Goal: Task Accomplishment & Management: Use online tool/utility

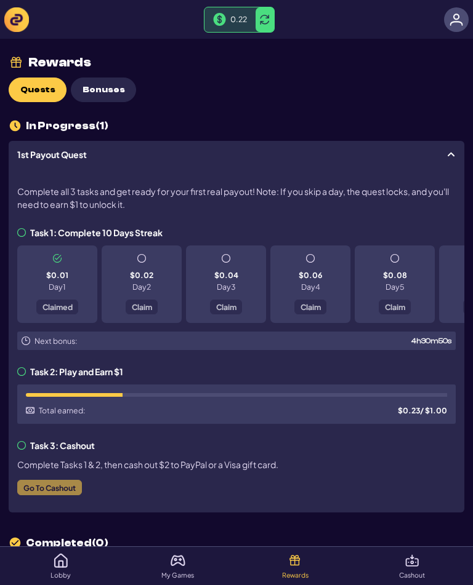
click at [145, 268] on div "$0.02 Day 2 Claim" at bounding box center [142, 285] width 80 height 78
click at [147, 259] on div "$0.02 Day 2 Claim" at bounding box center [142, 285] width 80 height 78
click at [150, 308] on div "$0.02 Day 2 Claim" at bounding box center [142, 285] width 80 height 78
click at [134, 300] on div "$0.02 Day 2 Claim" at bounding box center [142, 285] width 80 height 78
click at [131, 251] on div "$0.02 Day 2 Claim" at bounding box center [142, 285] width 80 height 78
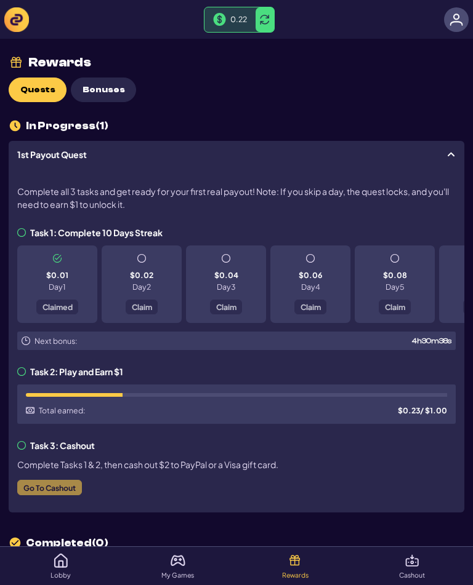
click at [145, 311] on div "$0.02 Day 2 Claim" at bounding box center [142, 285] width 80 height 78
click at [139, 303] on div "$0.02 Day 2 Claim" at bounding box center [142, 285] width 80 height 78
click at [136, 293] on div "$0.02 Day 2 Claim" at bounding box center [142, 285] width 80 height 78
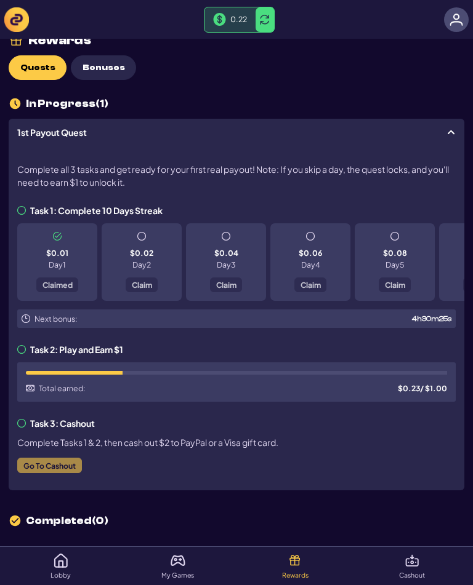
scroll to position [20, 0]
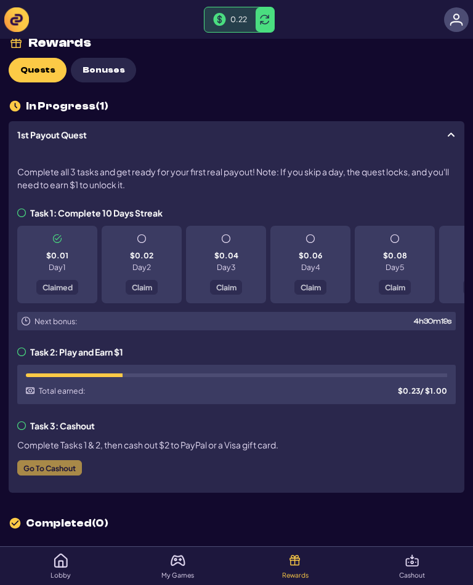
click at [146, 241] on div "$0.02 Day 2 Claim" at bounding box center [142, 265] width 80 height 78
click at [143, 284] on div "$0.02 Day 2 Claim" at bounding box center [142, 265] width 80 height 78
click at [134, 279] on div "$0.02 Day 2 Claim" at bounding box center [142, 265] width 80 height 78
click at [140, 280] on div "$0.02 Day 2 Claim" at bounding box center [142, 265] width 80 height 78
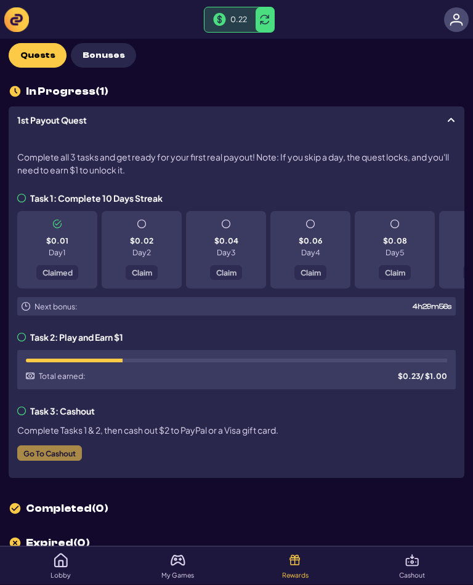
scroll to position [34, 0]
click at [138, 268] on div "$0.02 Day 2 Claim" at bounding box center [142, 251] width 80 height 78
click at [142, 274] on div "$0.02 Day 2 Claim" at bounding box center [142, 251] width 80 height 78
click at [141, 274] on div "$0.02 Day 2 Claim" at bounding box center [142, 251] width 80 height 78
click at [379, 30] on div "0.22" at bounding box center [236, 20] width 464 height 26
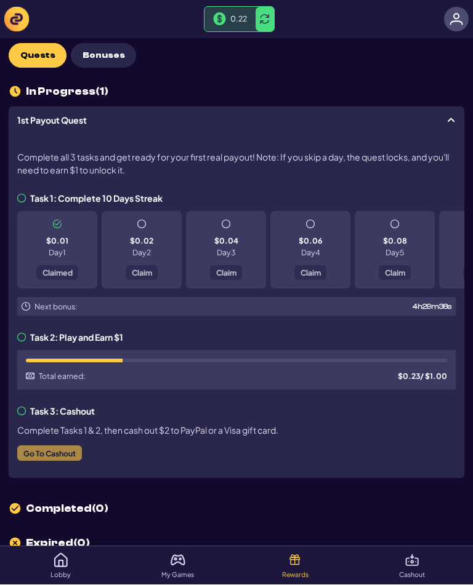
click at [147, 247] on div "$0.02 Day 2" at bounding box center [141, 248] width 23 height 20
click at [147, 274] on div "$0.02 Day 2 Claim" at bounding box center [142, 251] width 80 height 78
click at [136, 270] on div "$0.02 Day 2 Claim" at bounding box center [142, 251] width 80 height 78
click at [136, 269] on div "$0.02 Day 2 Claim" at bounding box center [142, 251] width 80 height 78
click at [96, 55] on span "Bonuses" at bounding box center [103, 56] width 42 height 10
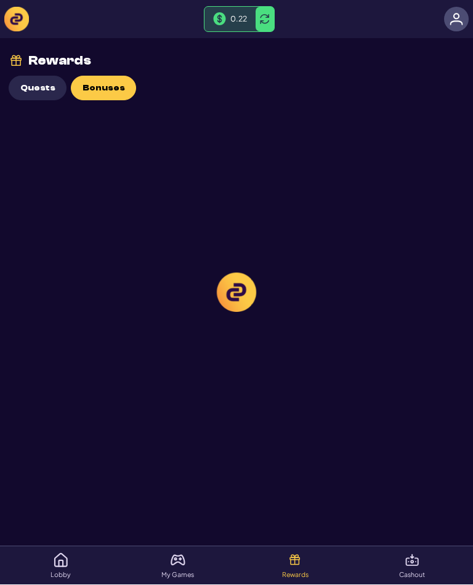
scroll to position [1, 0]
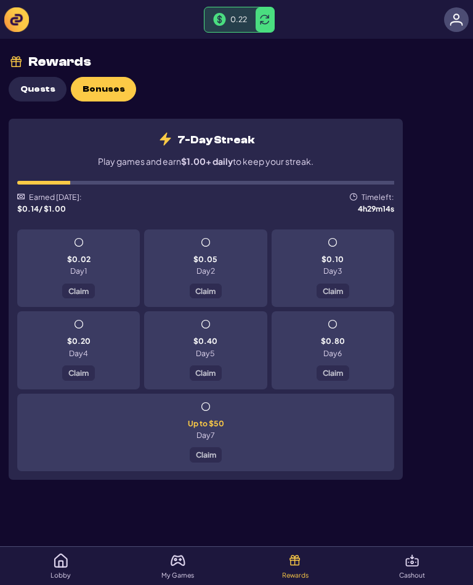
click at [215, 454] on span "Claim" at bounding box center [206, 454] width 20 height 7
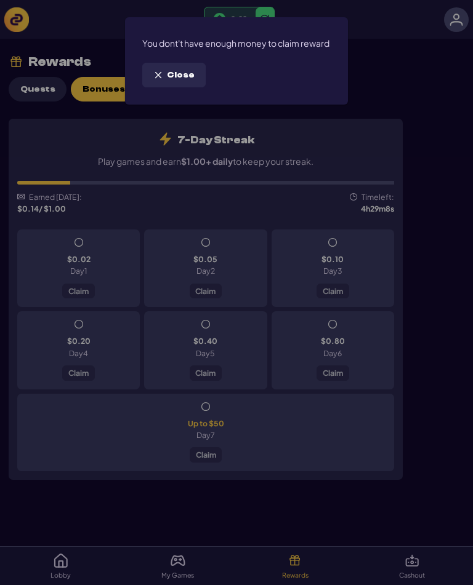
click at [169, 81] on span "Close" at bounding box center [181, 75] width 28 height 10
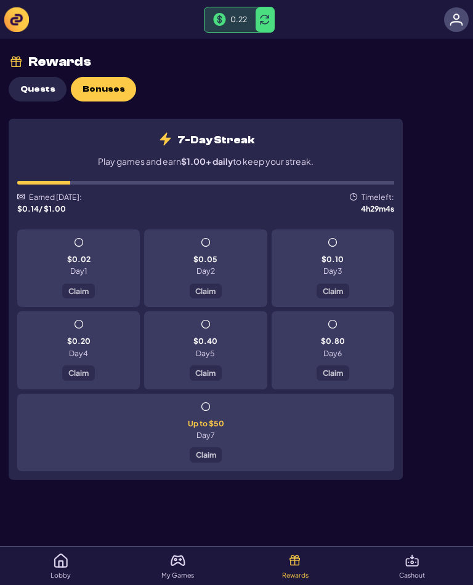
click at [76, 287] on span "Claim" at bounding box center [78, 290] width 20 height 7
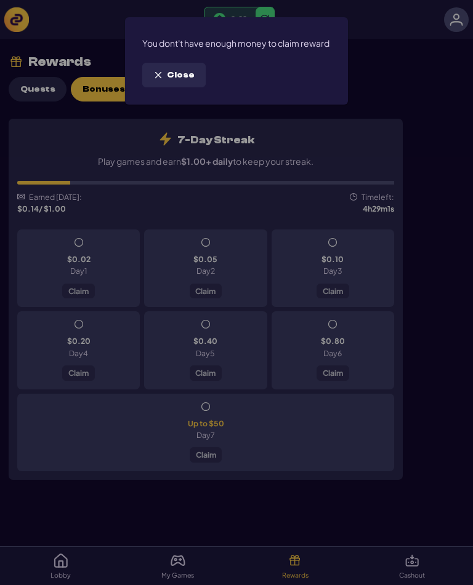
click at [405, 68] on div "You dont't have enough money to claim reward Close" at bounding box center [236, 292] width 473 height 585
click at [207, 292] on div "You dont't have enough money to claim reward Close" at bounding box center [236, 292] width 473 height 585
click at [208, 289] on div "You dont't have enough money to claim reward Close" at bounding box center [236, 292] width 473 height 585
click at [176, 81] on span "Close" at bounding box center [181, 75] width 28 height 10
